Goal: Task Accomplishment & Management: Complete application form

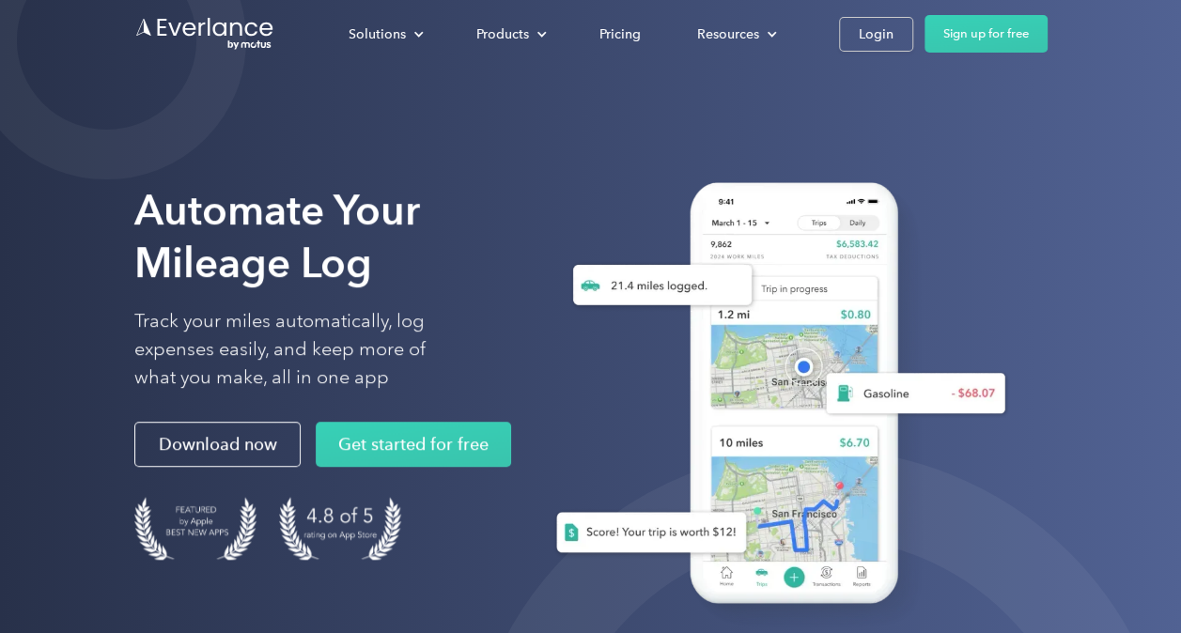
click at [878, 28] on div "Login" at bounding box center [875, 34] width 35 height 23
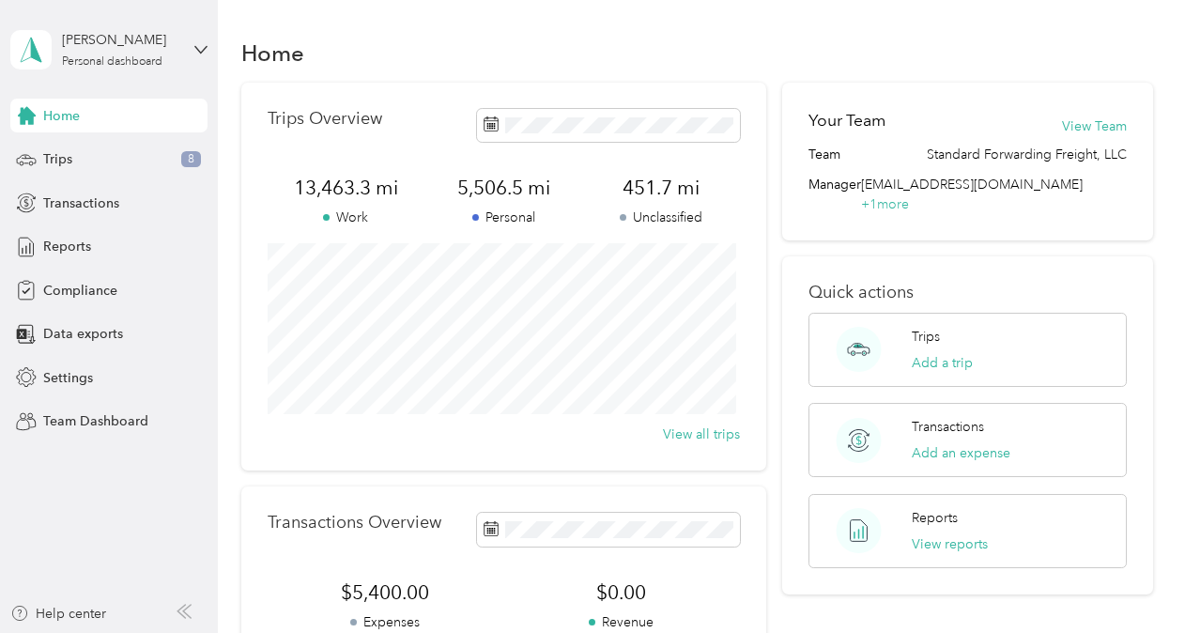
click at [194, 47] on icon at bounding box center [200, 49] width 13 height 13
click at [113, 151] on div "Team dashboard" at bounding box center [77, 155] width 100 height 20
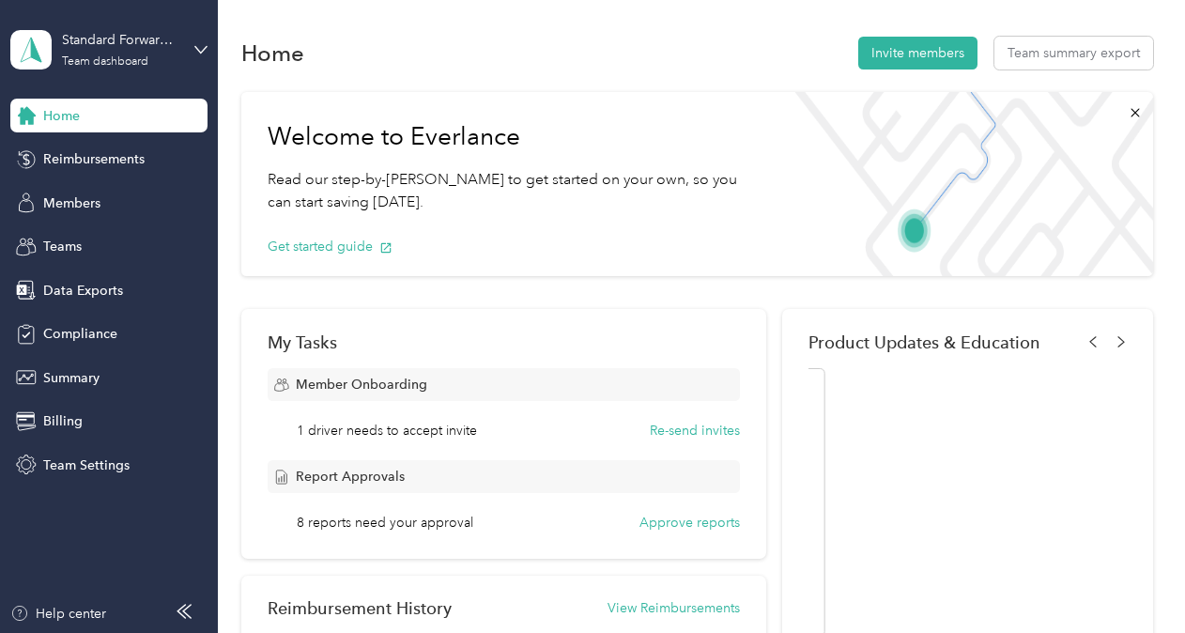
click at [899, 54] on button "Invite members" at bounding box center [917, 53] width 119 height 33
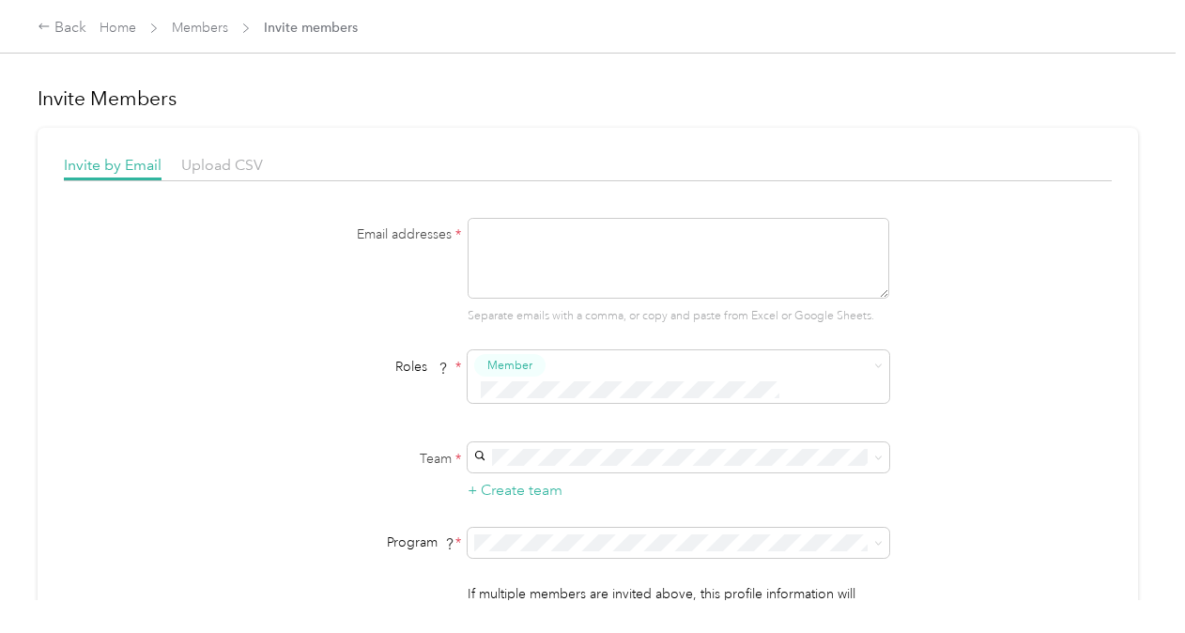
click at [494, 240] on textarea at bounding box center [679, 258] width 422 height 81
type textarea "geff.oakley@shipstdf.com"
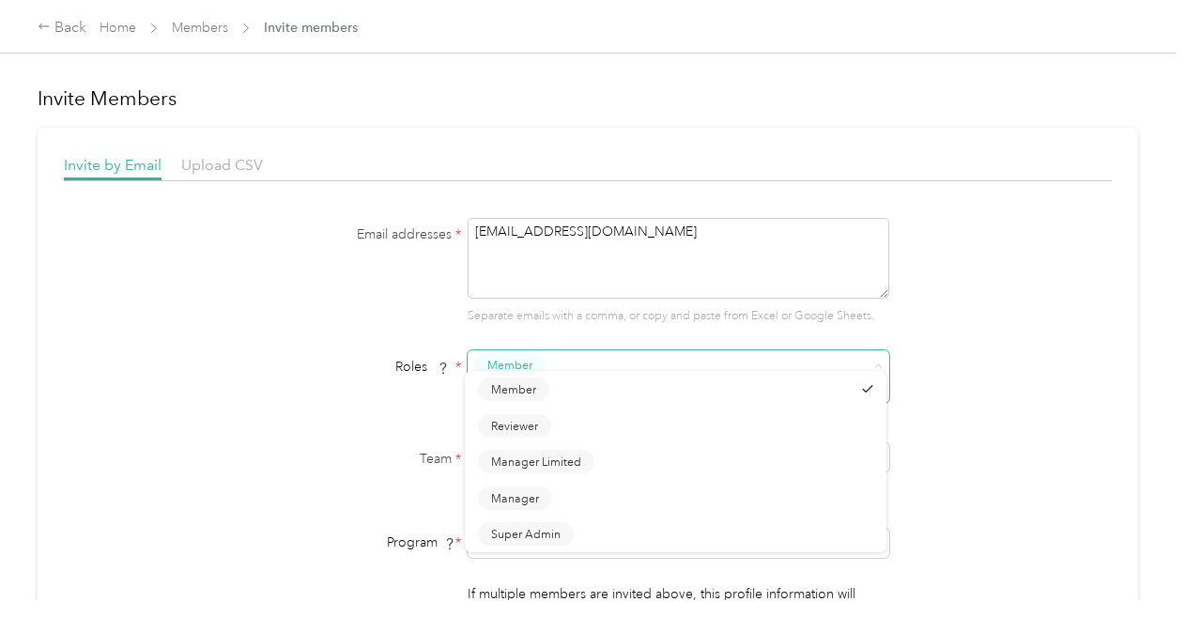
type button "2367932af82246a98c1b1502f22b7d52"
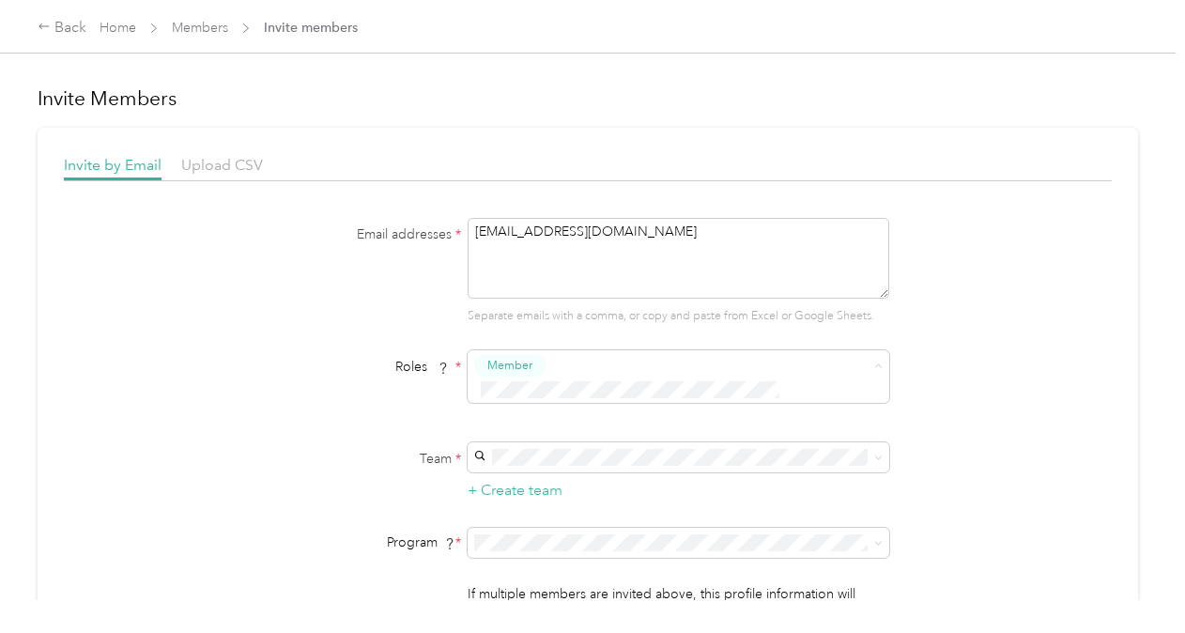
click at [511, 398] on span "Member" at bounding box center [513, 398] width 45 height 17
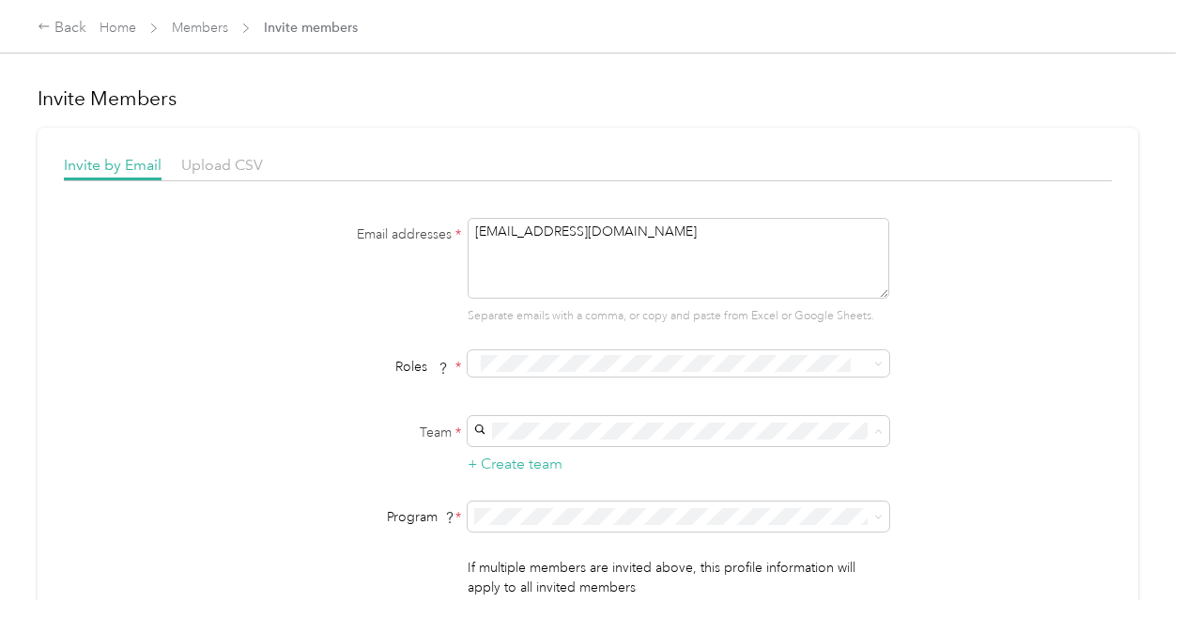
click at [527, 467] on div "Standard Forwarding Freight, LLC (Main organization) Timothy J. Haitz +1 more" at bounding box center [675, 474] width 395 height 43
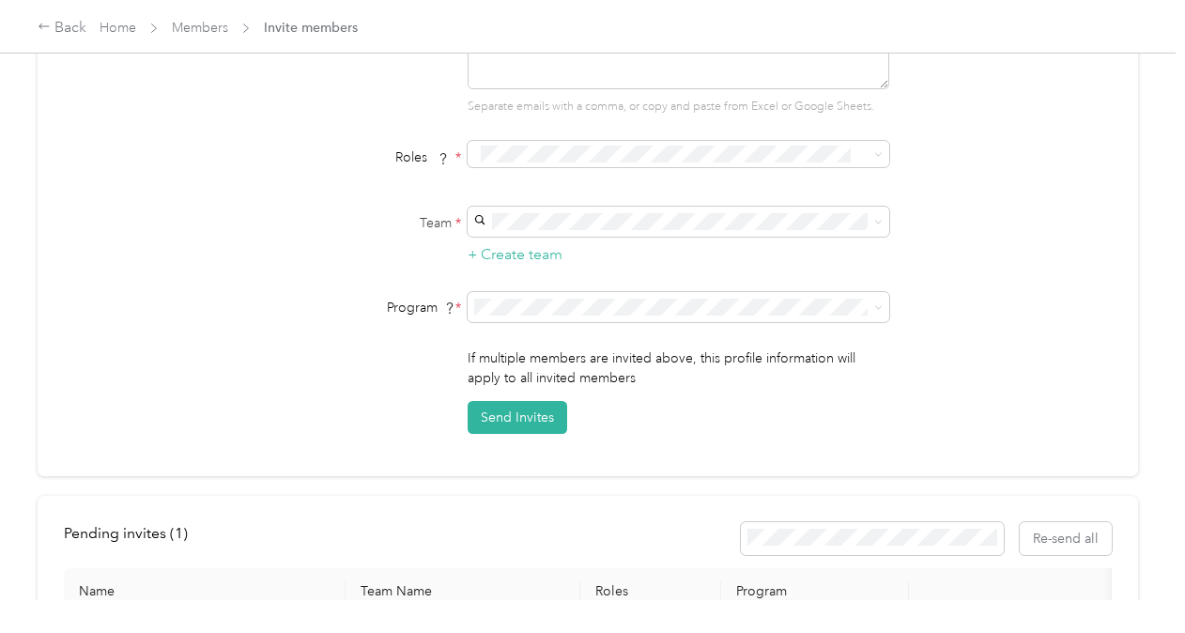
scroll to position [216, 0]
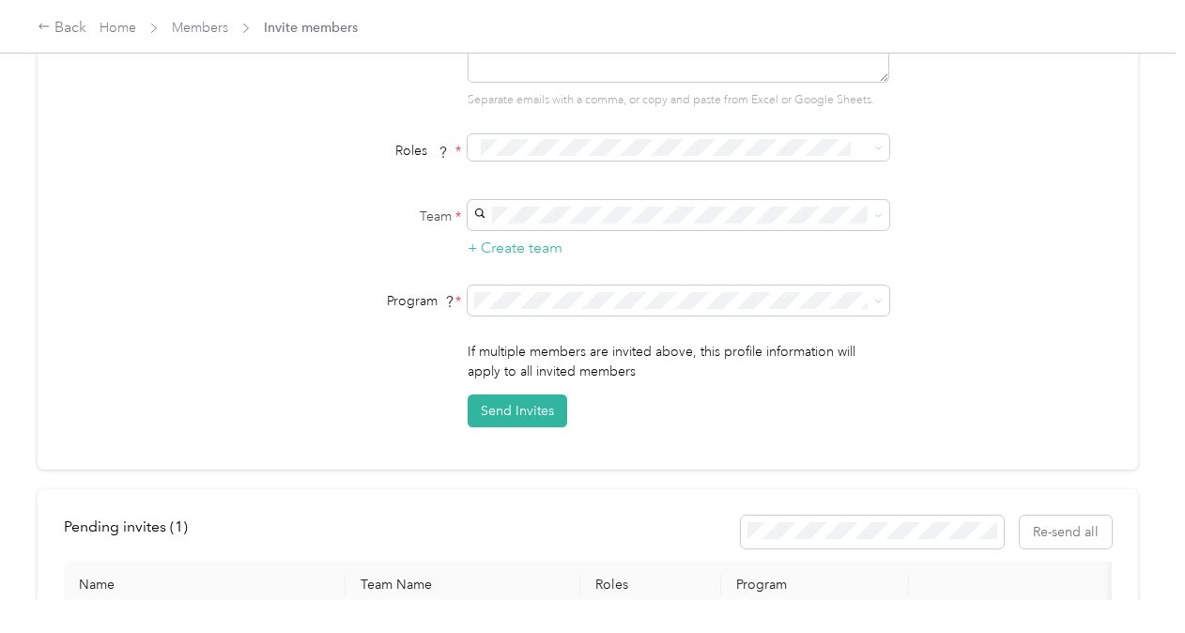
click at [518, 407] on button "Send Invites" at bounding box center [518, 410] width 100 height 33
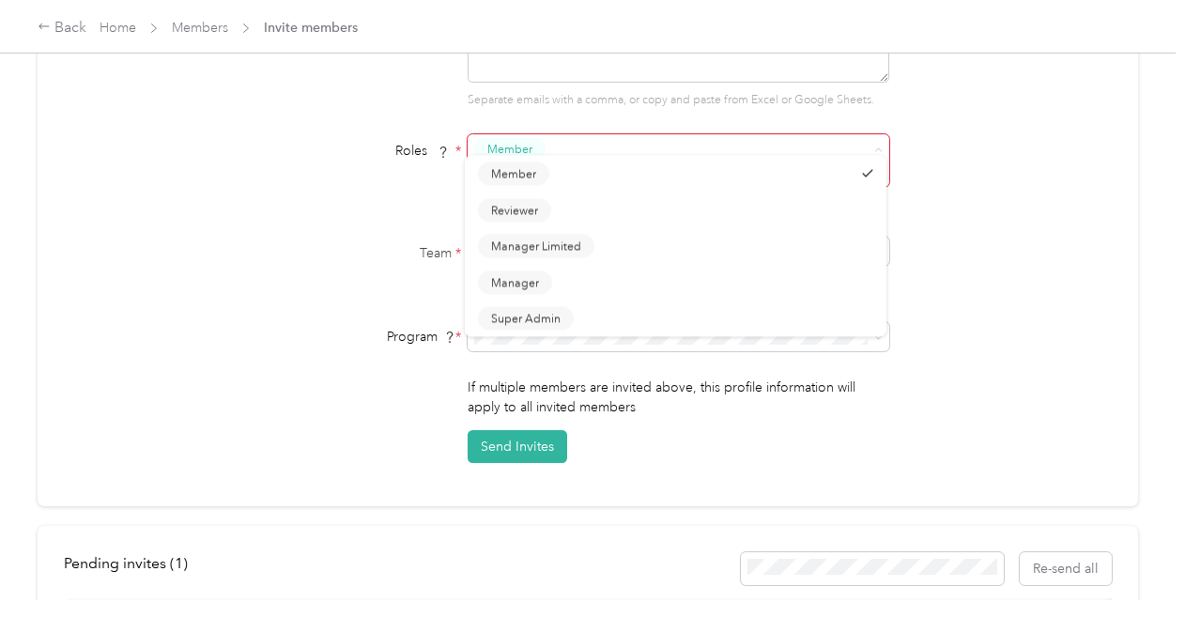
click at [511, 146] on span "Member" at bounding box center [509, 149] width 45 height 17
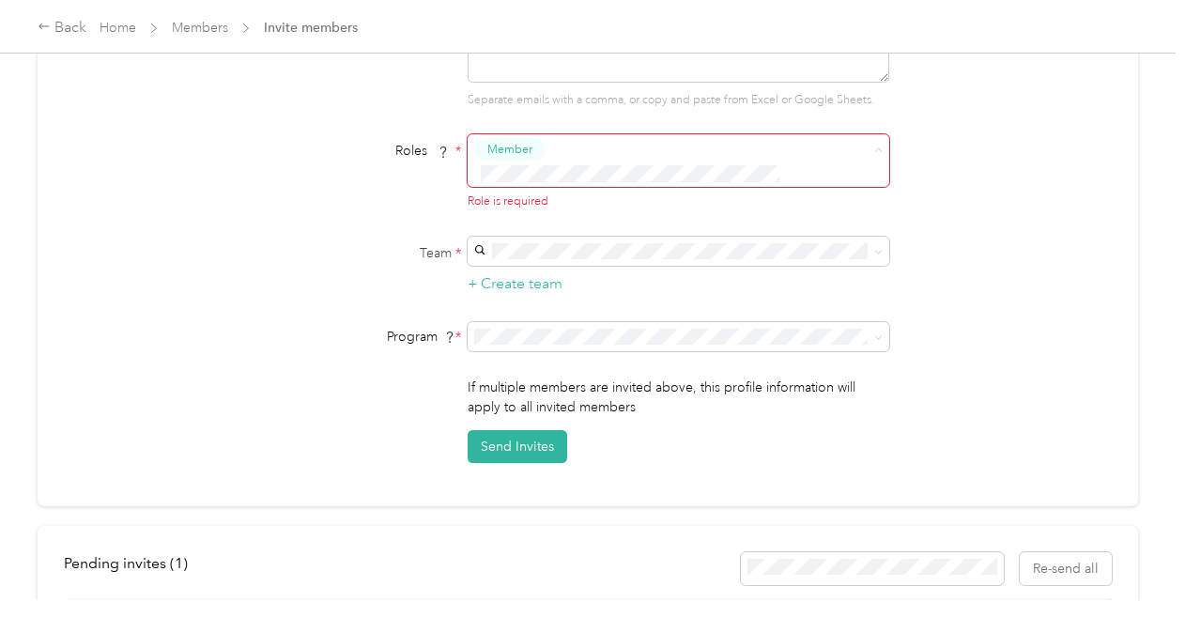
click at [514, 182] on button "Member" at bounding box center [513, 182] width 71 height 23
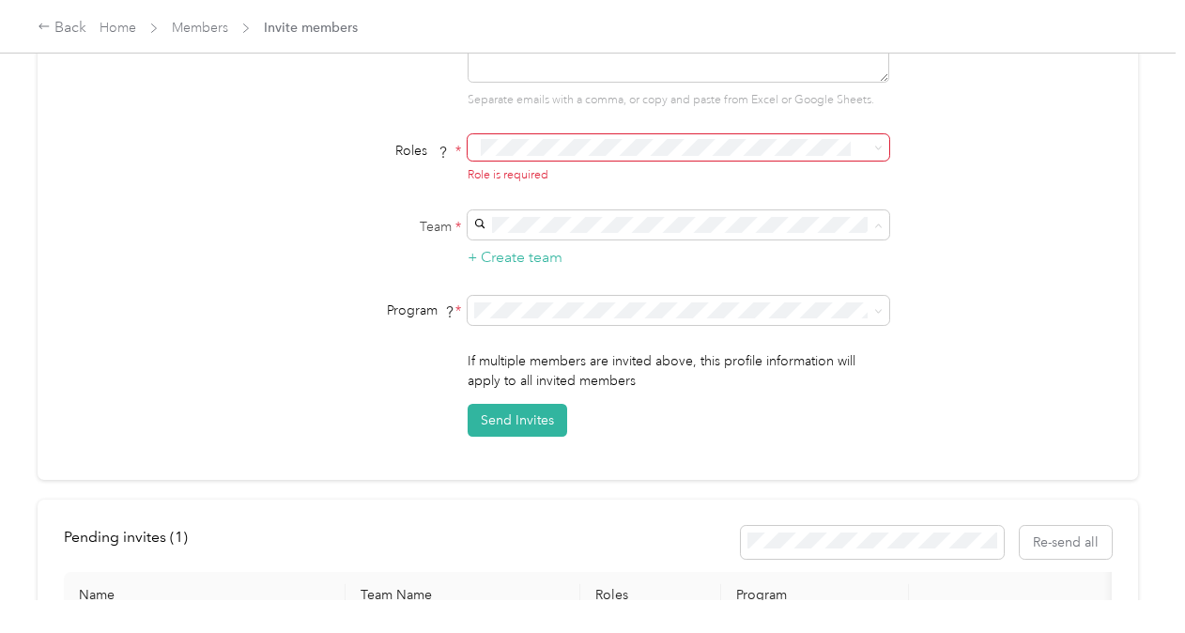
click at [502, 413] on button "Send Invites" at bounding box center [518, 420] width 100 height 33
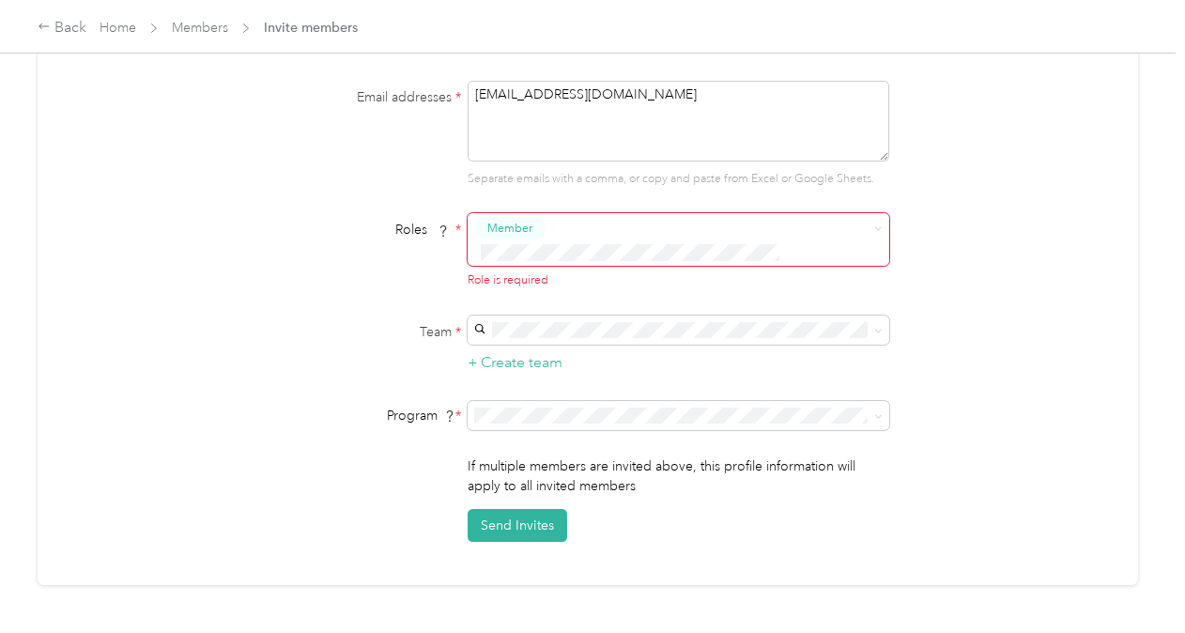
scroll to position [142, 0]
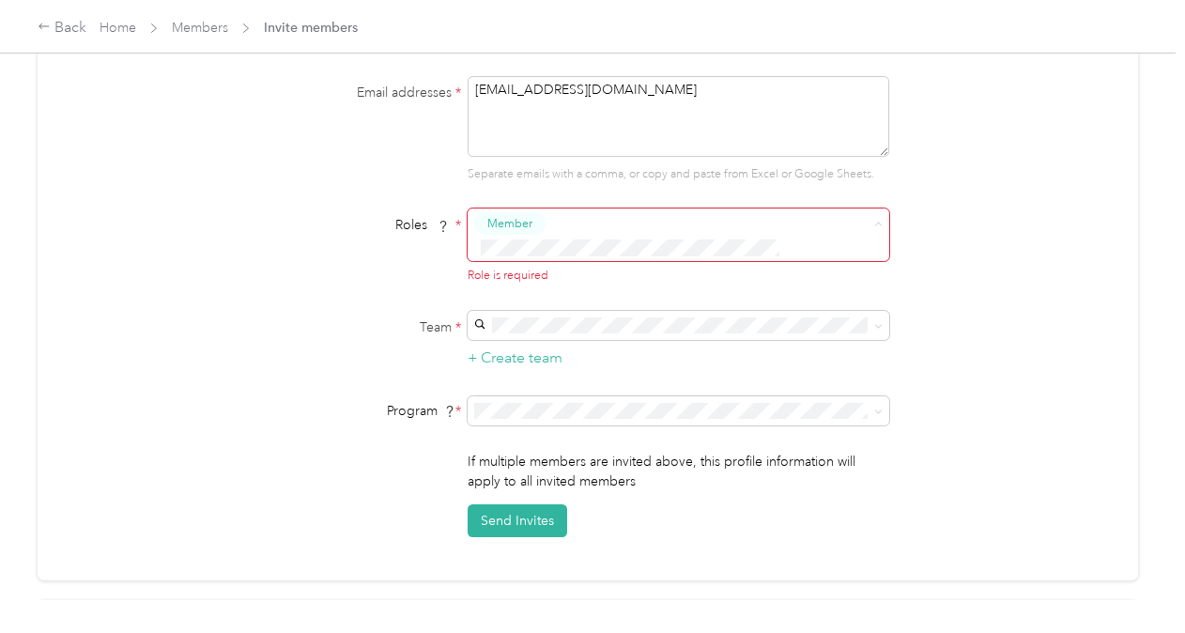
click at [507, 250] on span "Member" at bounding box center [513, 256] width 45 height 17
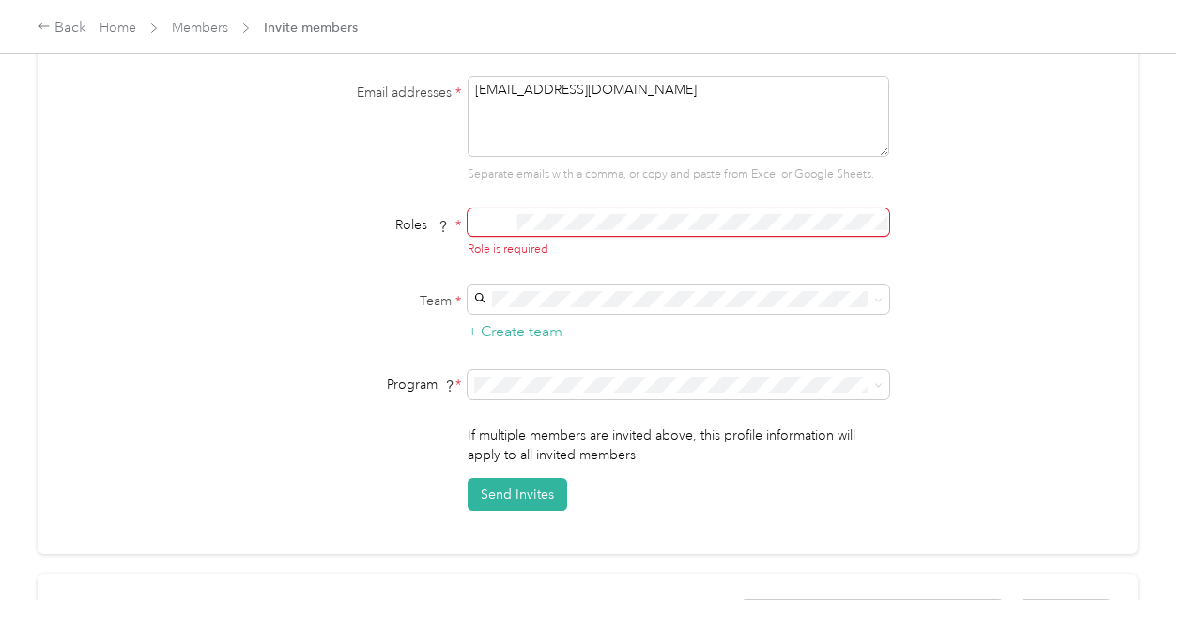
click at [507, 250] on span "Member" at bounding box center [513, 246] width 45 height 17
click at [532, 254] on span "Member" at bounding box center [513, 247] width 45 height 17
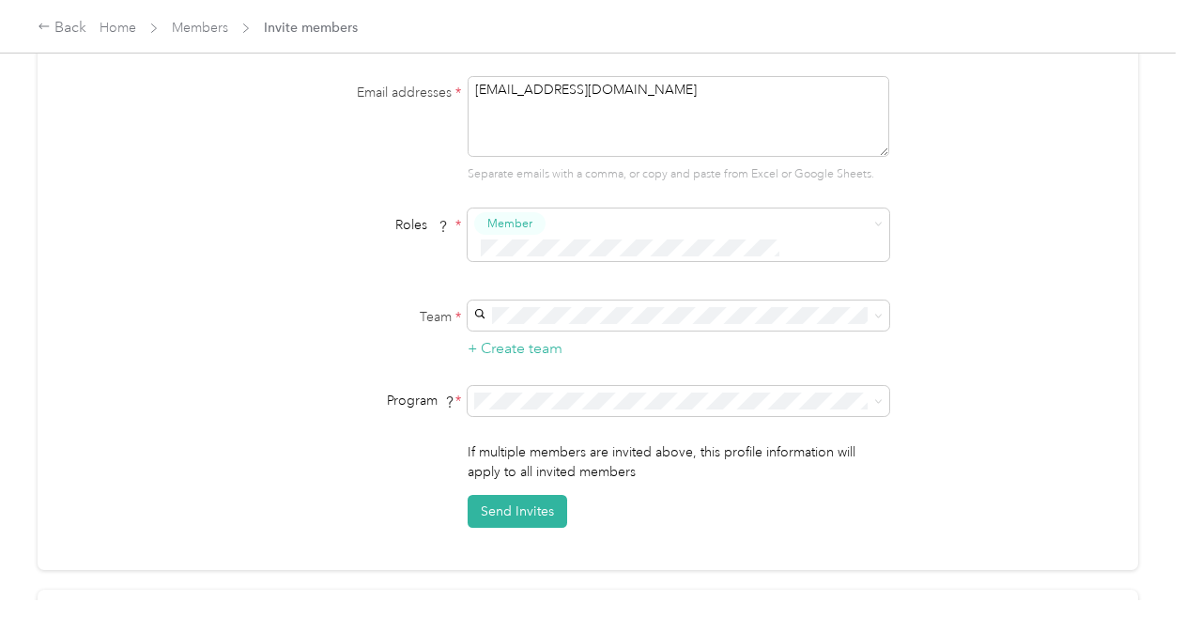
click at [519, 495] on button "Send Invites" at bounding box center [518, 511] width 100 height 33
